Goal: Task Accomplishment & Management: Manage account settings

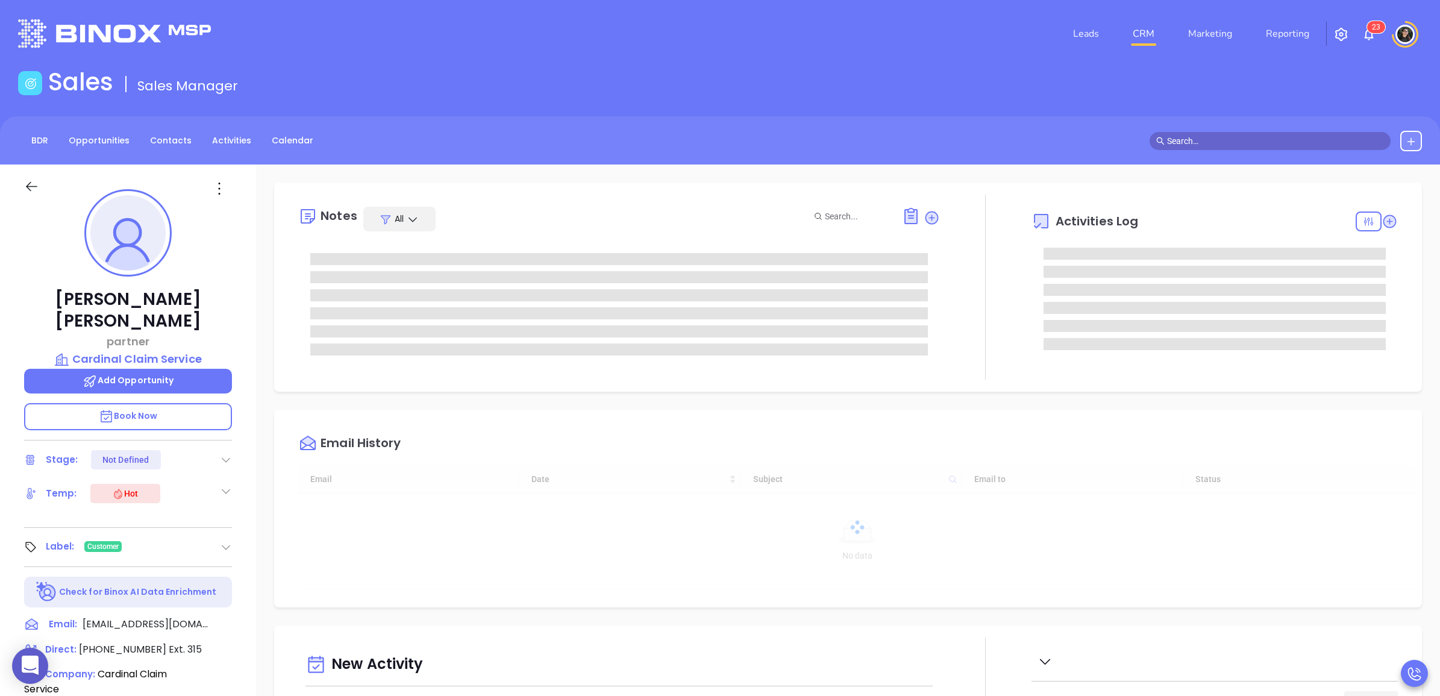
type input "[DATE]"
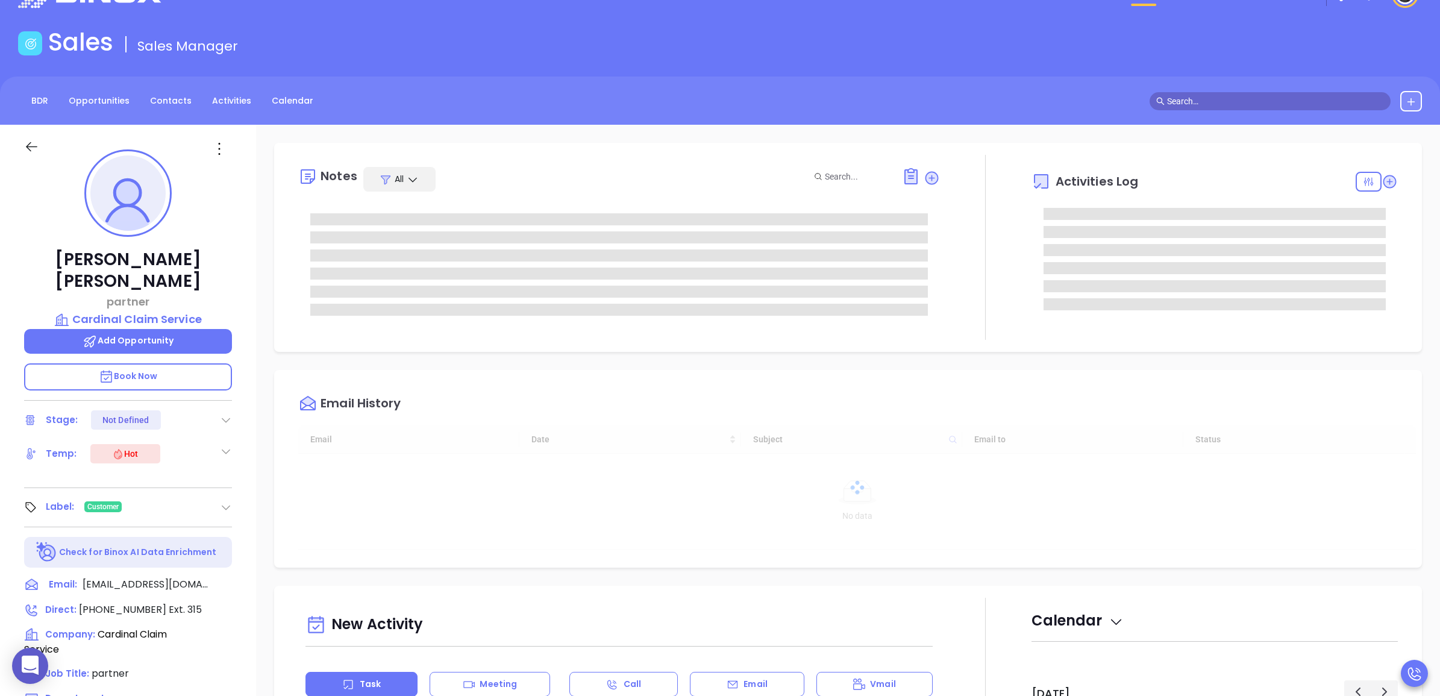
scroll to position [75, 0]
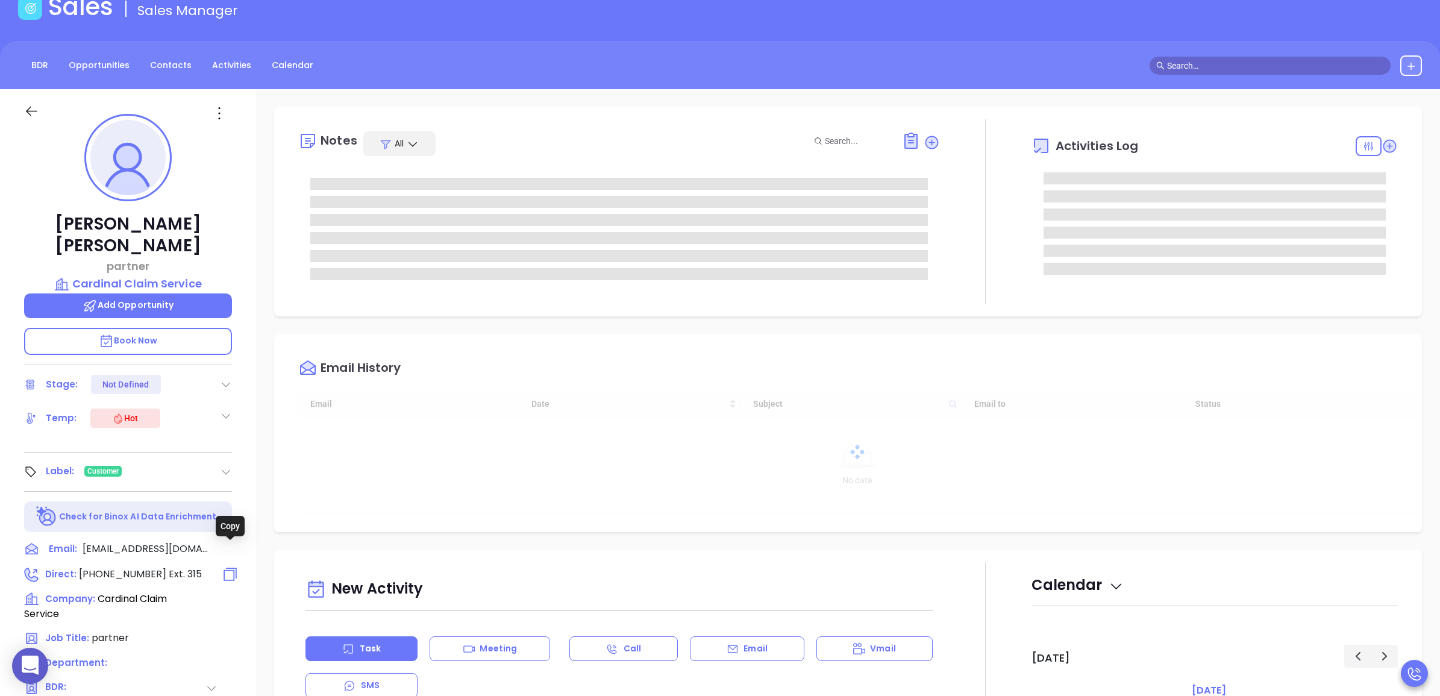
click at [228, 566] on icon at bounding box center [230, 574] width 17 height 17
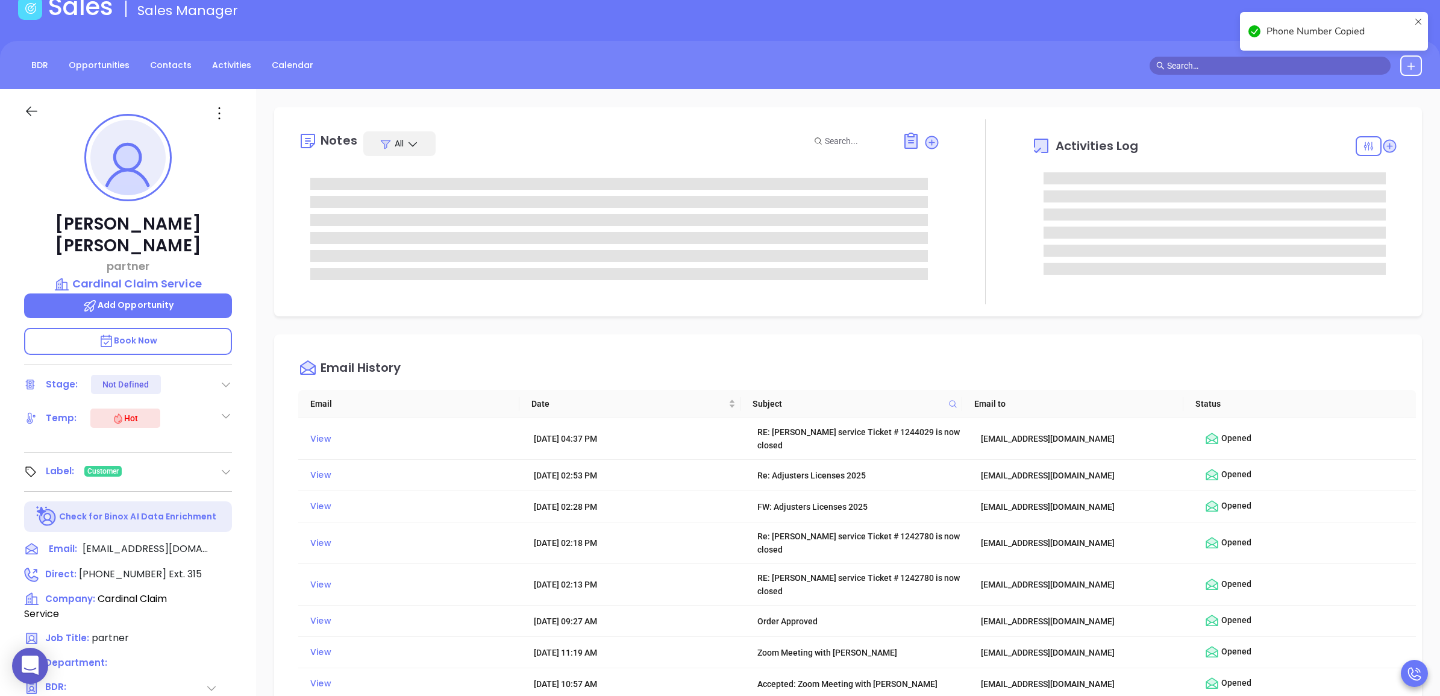
type input "[PERSON_NAME]"
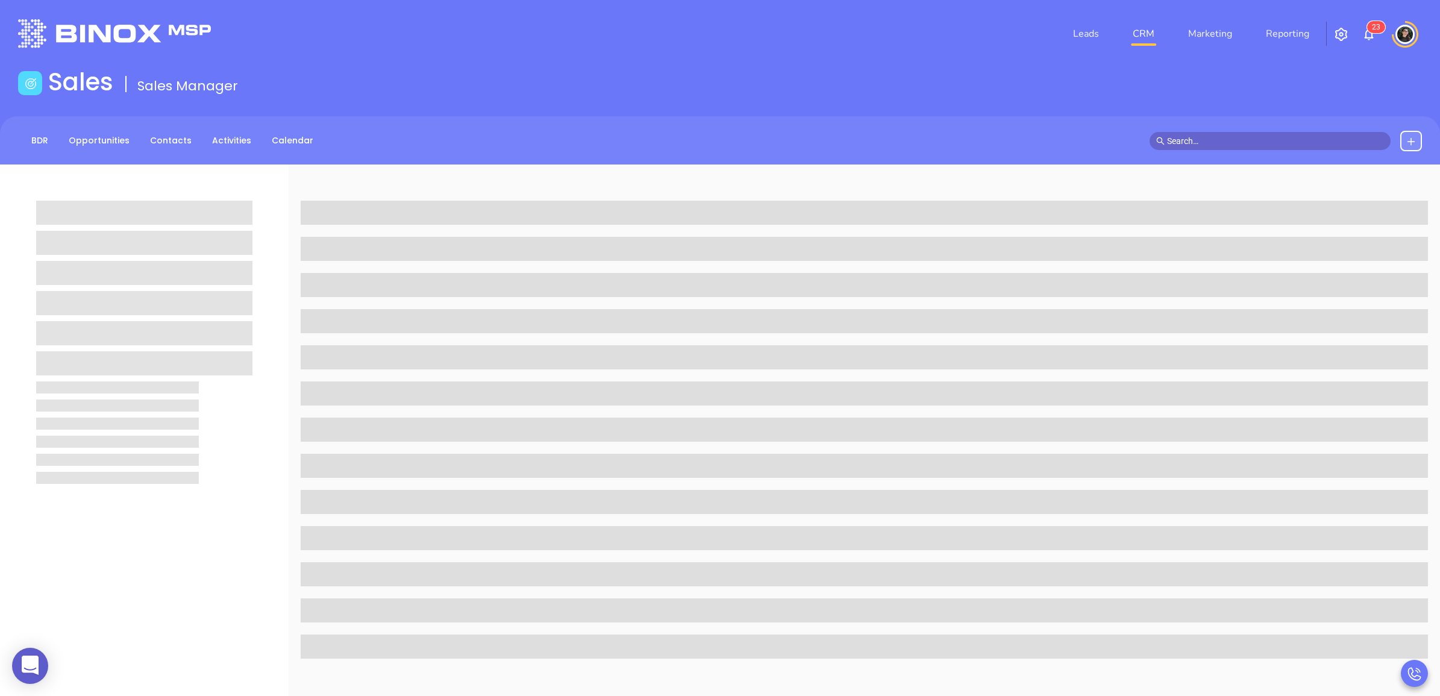
click at [1216, 134] on input "text" at bounding box center [1275, 140] width 217 height 13
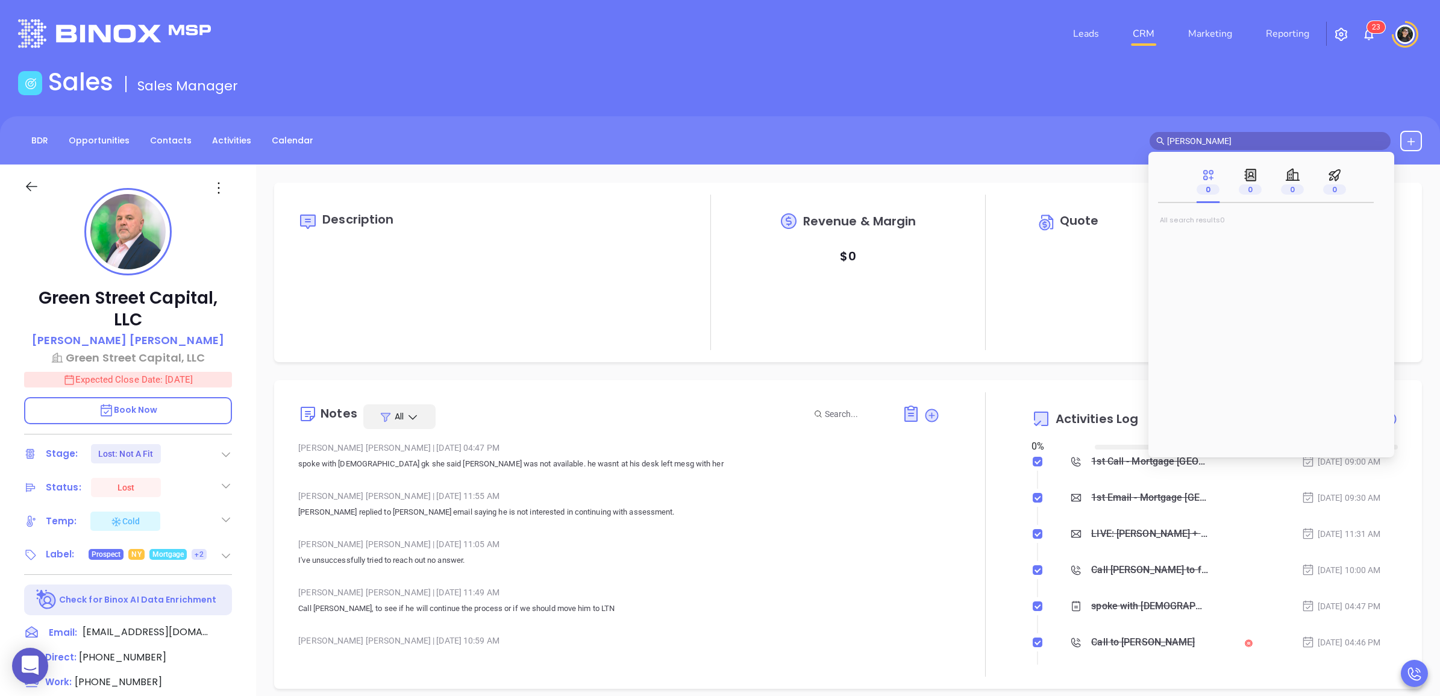
type input "[PERSON_NAME]"
type input "[DATE]"
type input "[PERSON_NAME]"
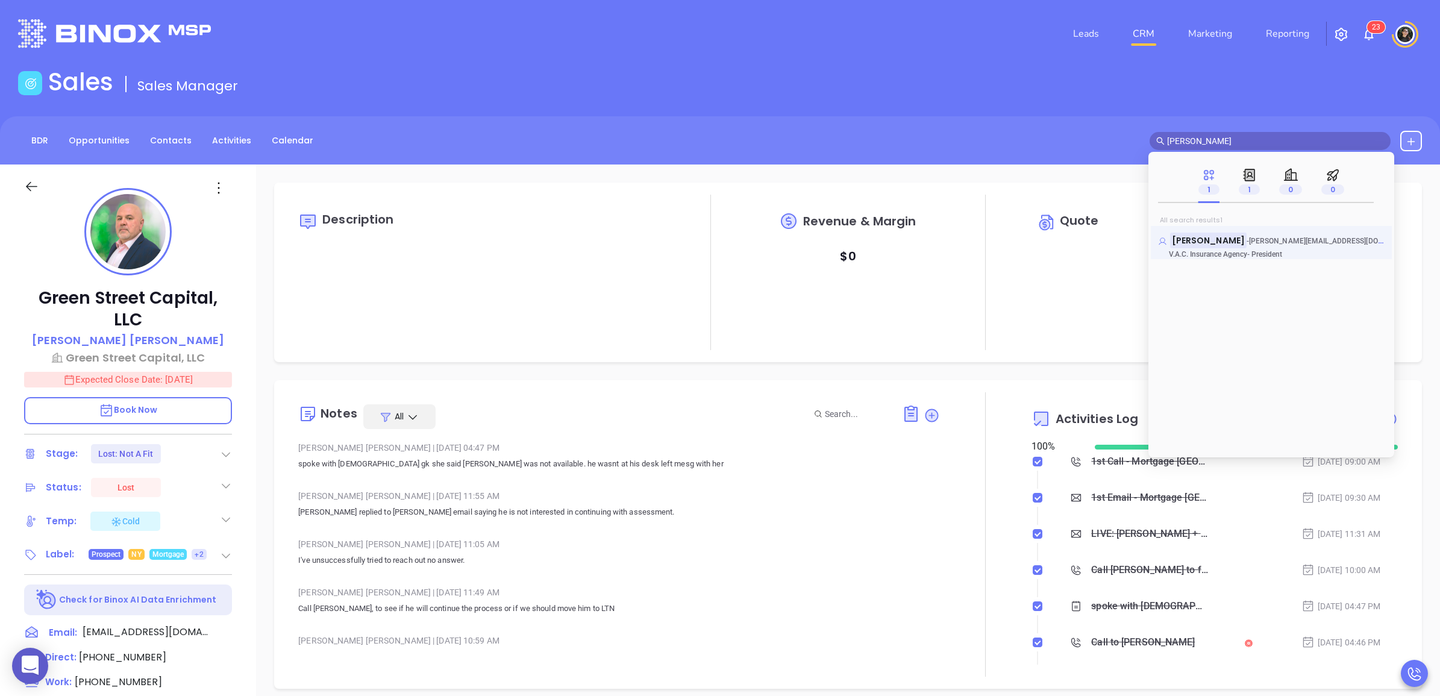
type input "[PERSON_NAME]"
click at [1227, 242] on mark "[PERSON_NAME]" at bounding box center [1208, 240] width 77 height 15
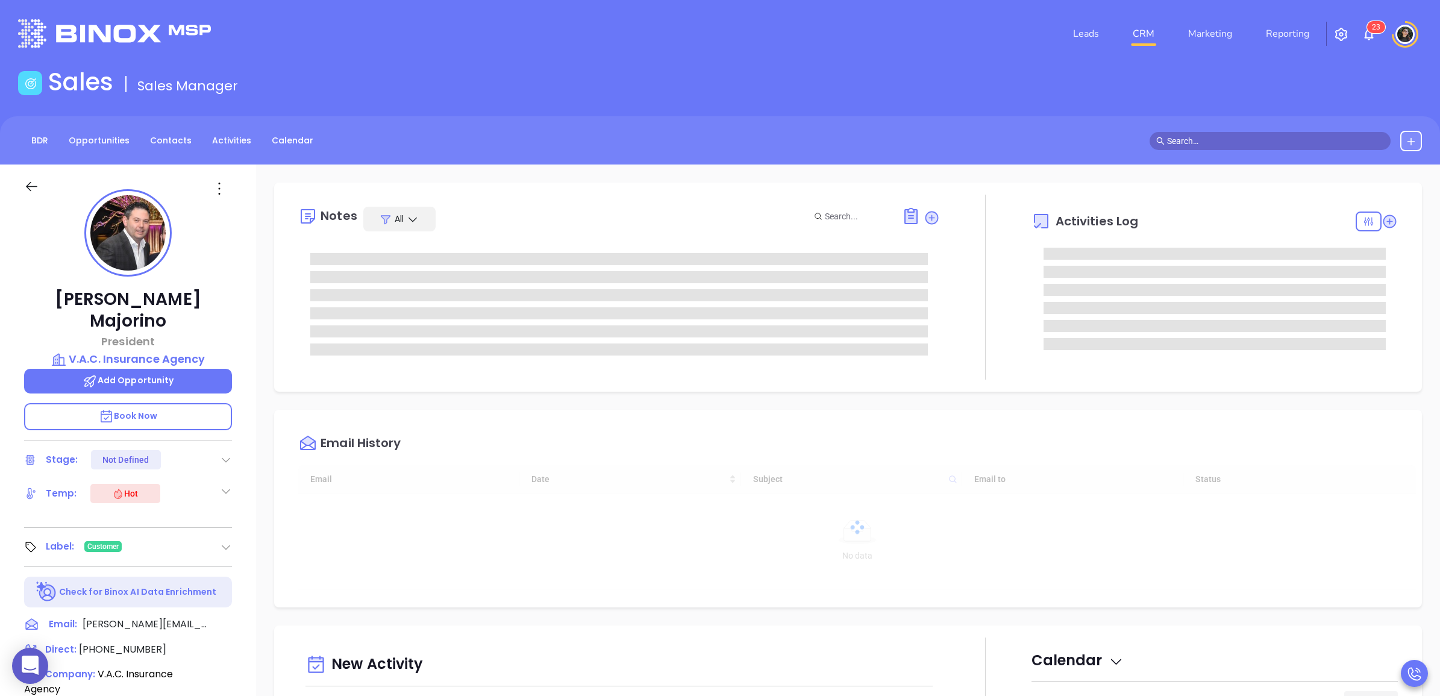
scroll to position [350, 0]
type input "[PERSON_NAME]"
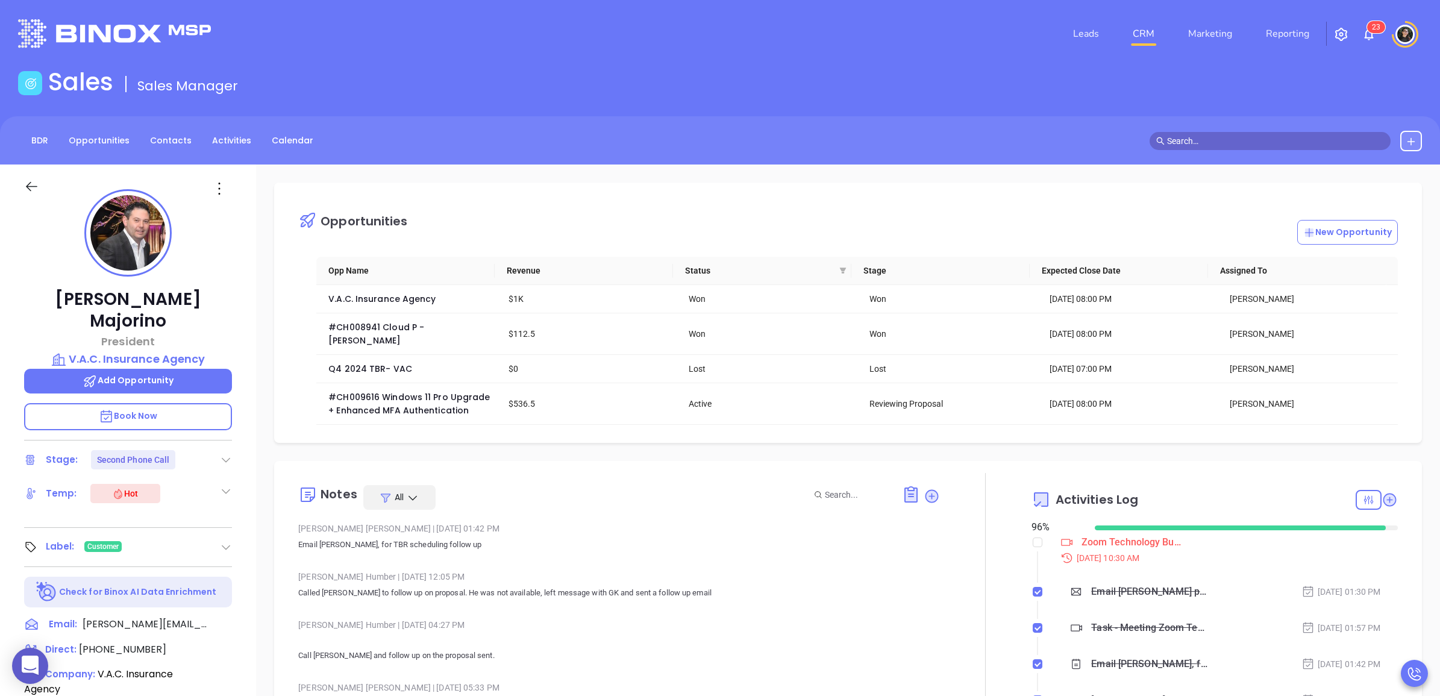
click at [899, 152] on div "BDR Opportunities Contacts Activities Calendar" at bounding box center [720, 140] width 1440 height 48
